Goal: Find specific page/section: Find specific page/section

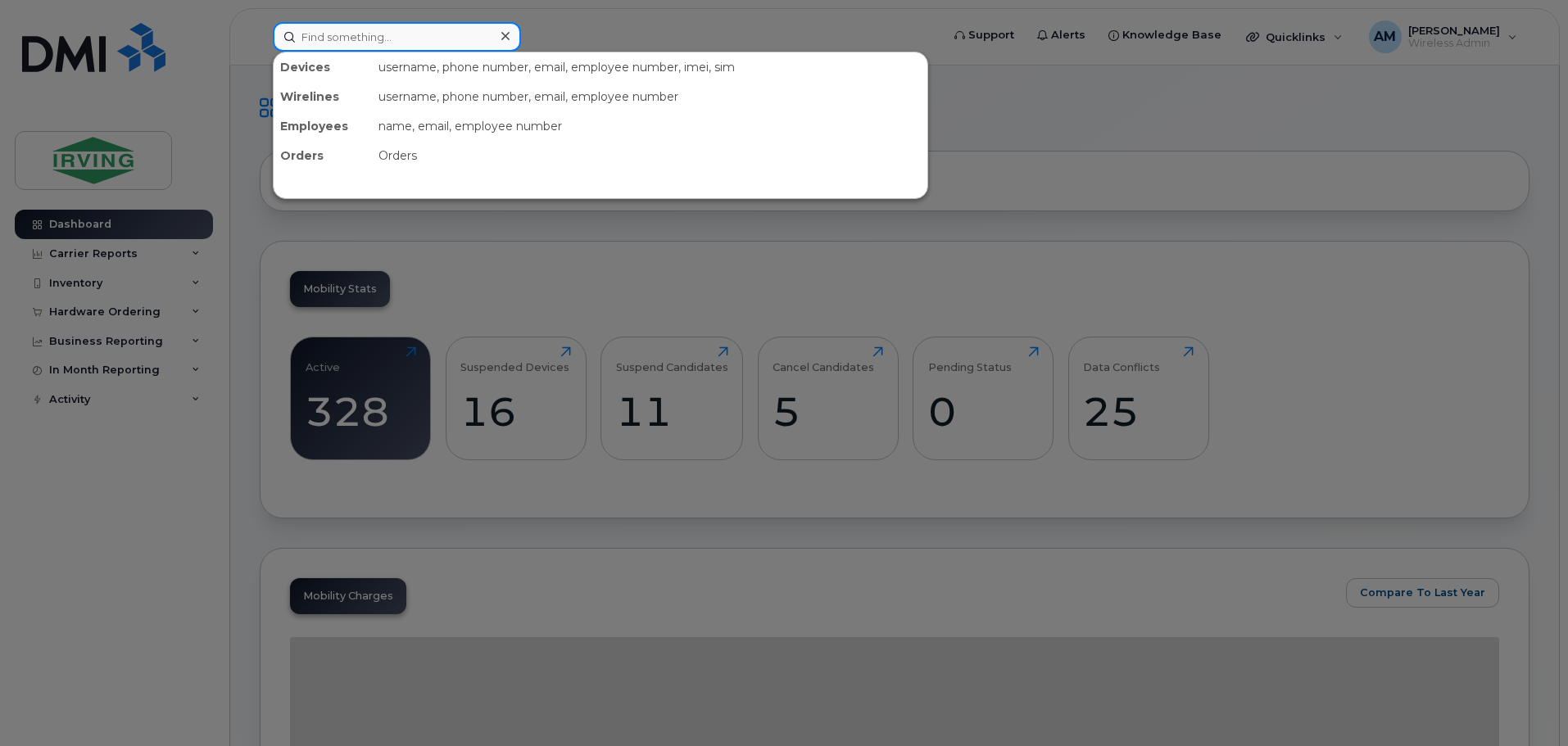
click at [384, 40] on input at bounding box center [397, 37] width 248 height 29
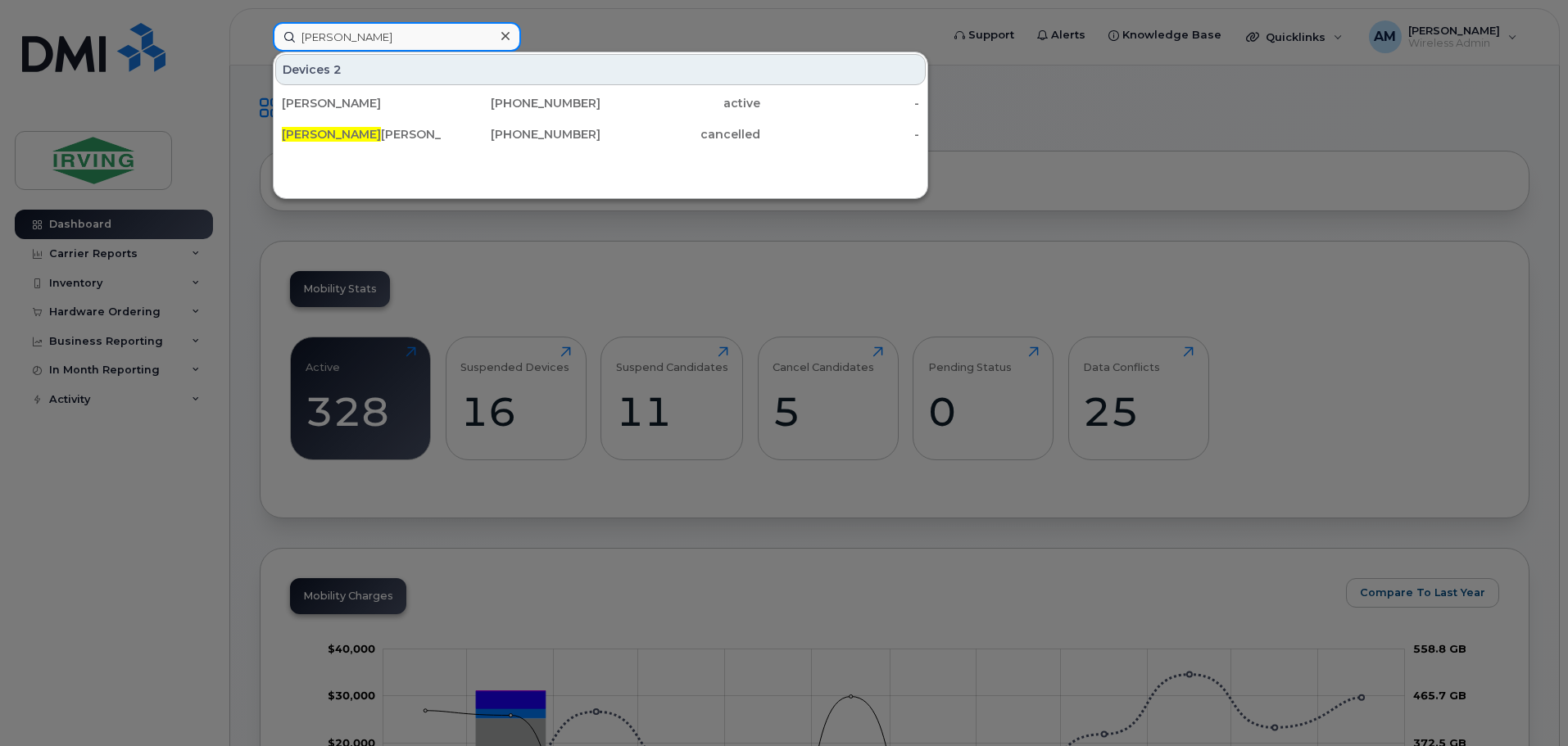
type input "jim"
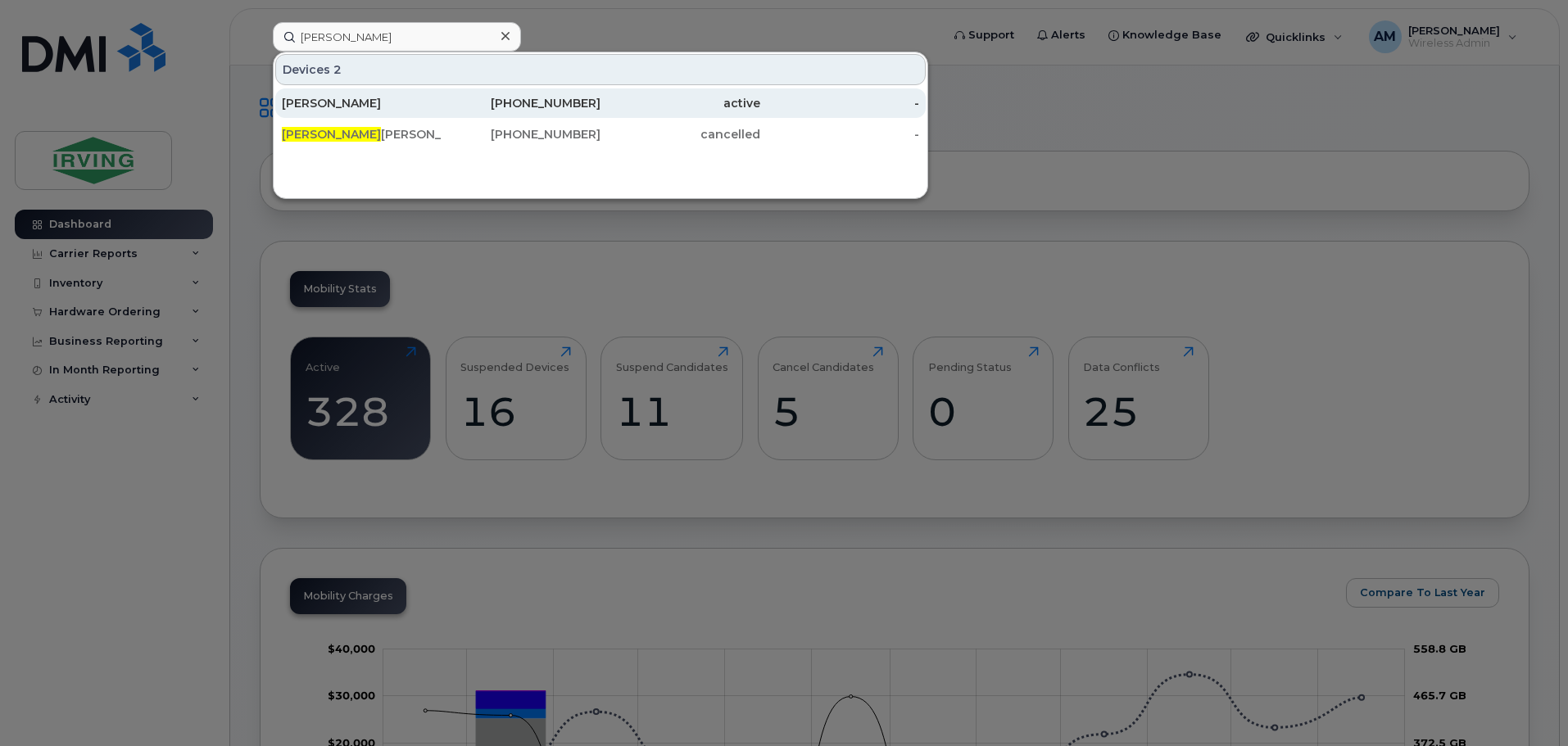
click at [351, 99] on div "[PERSON_NAME]" at bounding box center [361, 103] width 159 height 17
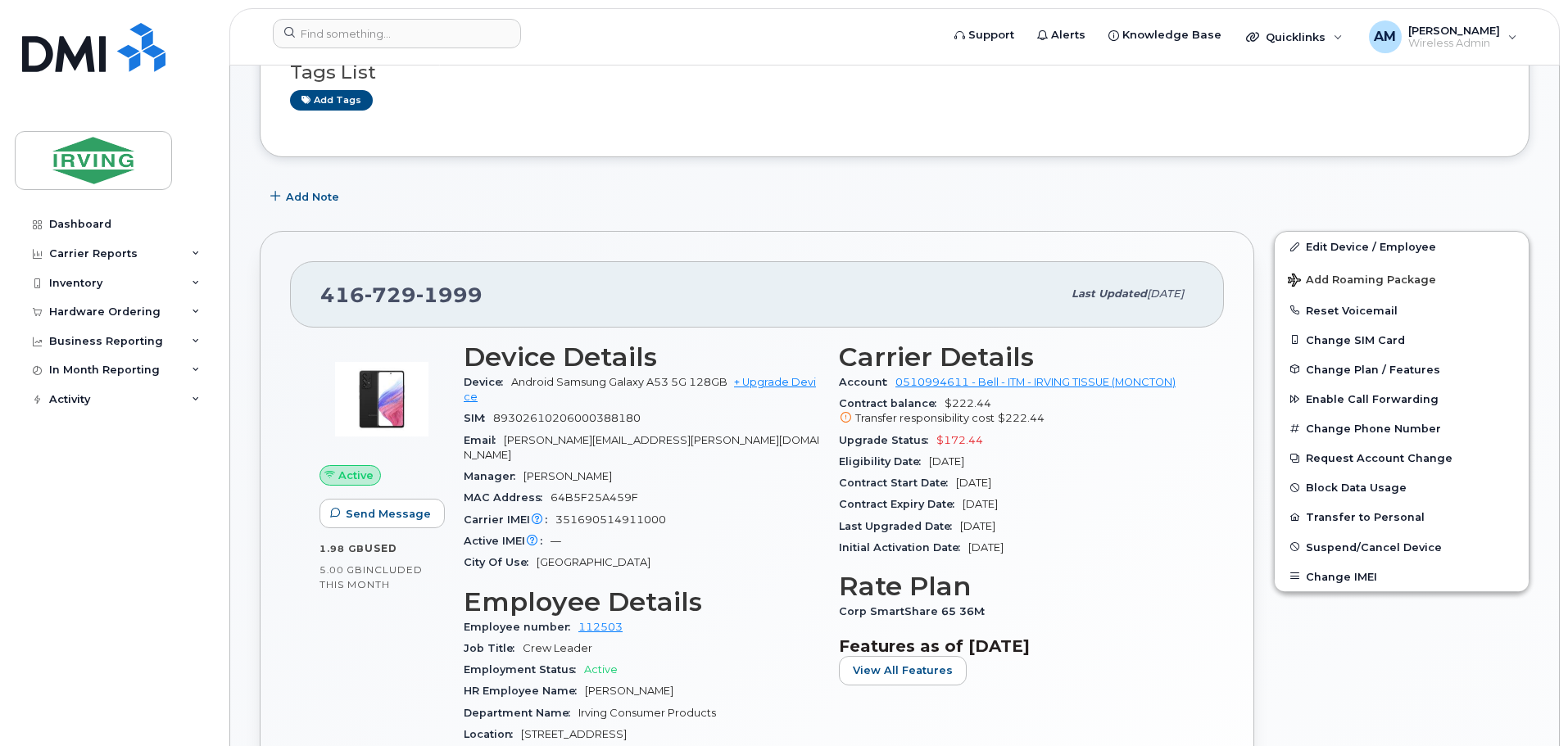
scroll to position [164, 0]
